Goal: Browse casually

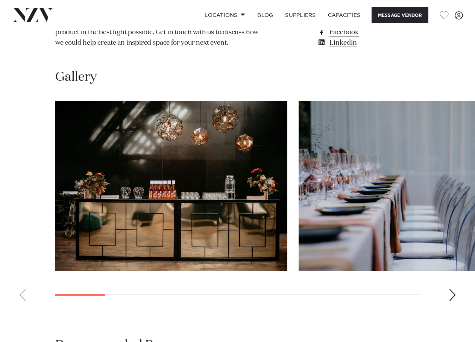
scroll to position [601, 0]
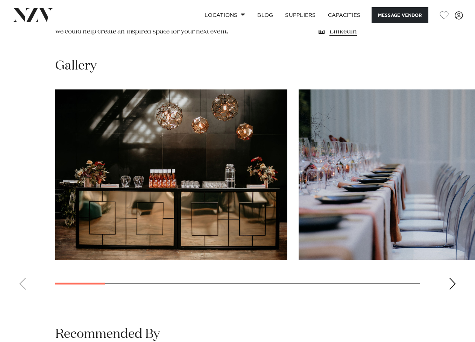
click at [454, 278] on div "Next slide" at bounding box center [452, 284] width 8 height 12
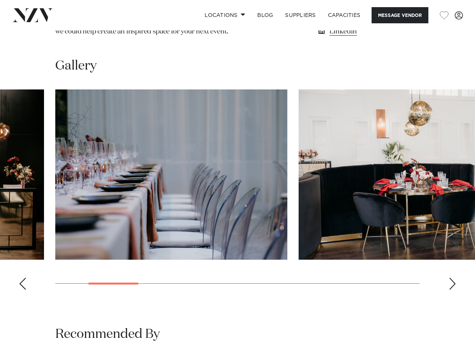
click at [454, 278] on div "Next slide" at bounding box center [452, 284] width 8 height 12
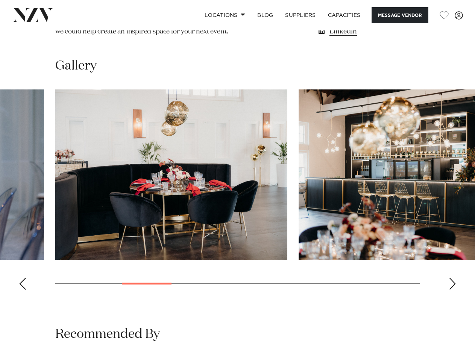
click at [454, 278] on div "Next slide" at bounding box center [452, 284] width 8 height 12
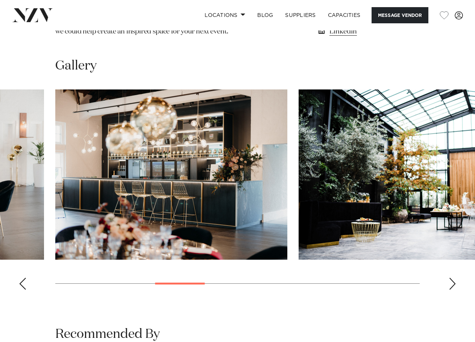
click at [454, 278] on div "Next slide" at bounding box center [452, 284] width 8 height 12
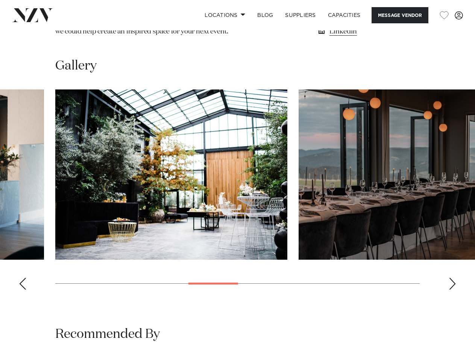
click at [454, 278] on div "Next slide" at bounding box center [452, 284] width 8 height 12
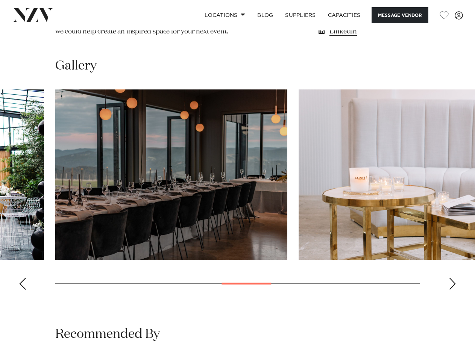
click at [454, 278] on div "Next slide" at bounding box center [452, 284] width 8 height 12
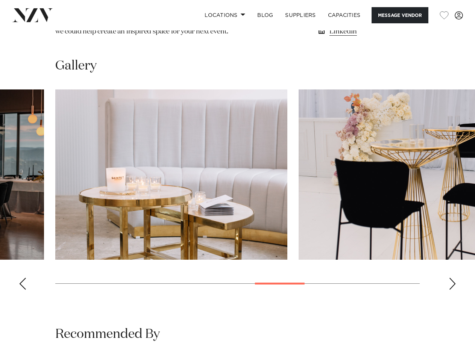
click at [454, 278] on div "Next slide" at bounding box center [452, 284] width 8 height 12
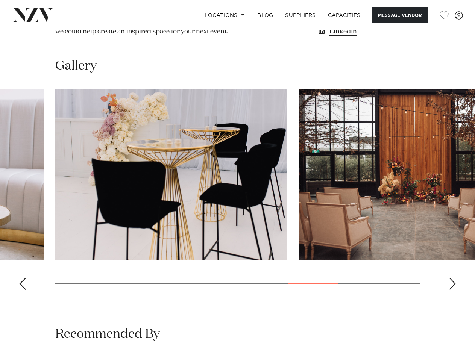
click at [453, 278] on div "Next slide" at bounding box center [452, 284] width 8 height 12
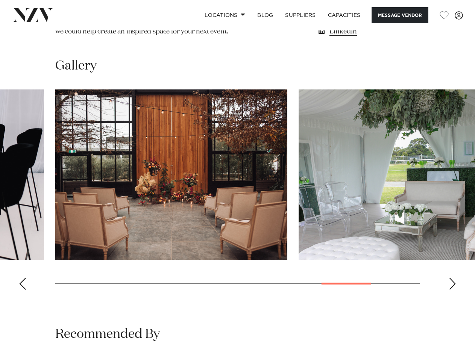
click at [453, 278] on div "Next slide" at bounding box center [452, 284] width 8 height 12
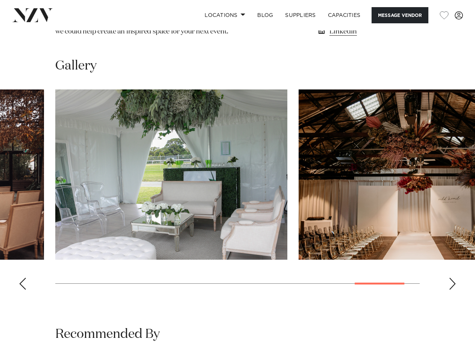
click at [453, 278] on div "Next slide" at bounding box center [452, 284] width 8 height 12
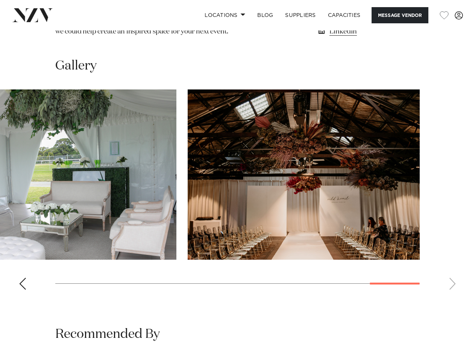
click at [449, 258] on swiper-container at bounding box center [237, 192] width 475 height 206
click at [452, 261] on swiper-container at bounding box center [237, 192] width 475 height 206
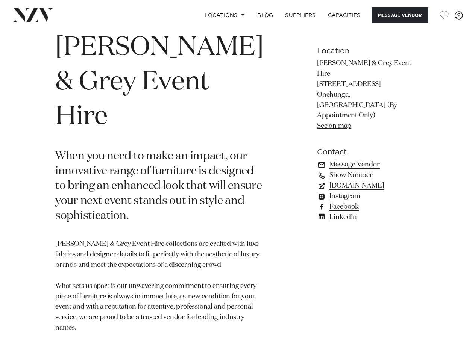
scroll to position [0, 0]
